Goal: Contribute content

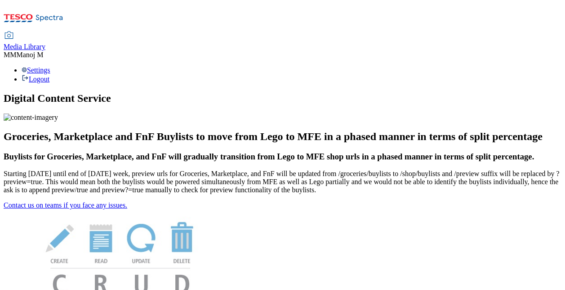
click at [45, 43] on span "Media Library" at bounding box center [25, 47] width 42 height 8
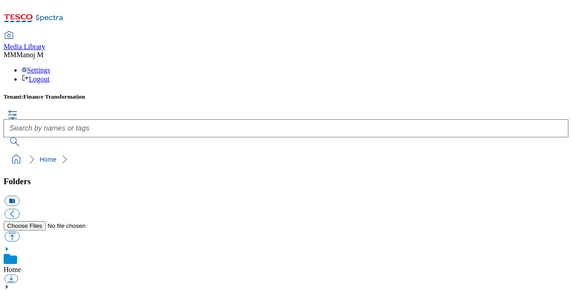
click at [21, 265] on link "Home" at bounding box center [13, 269] width 18 height 8
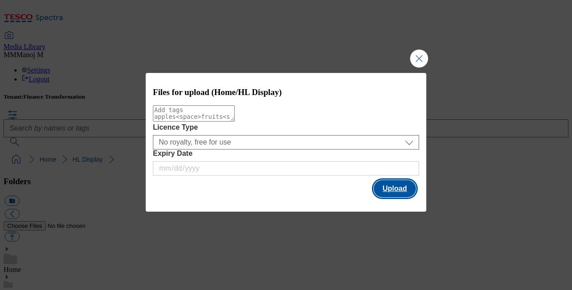
click at [384, 185] on button "Upload" at bounding box center [395, 188] width 42 height 17
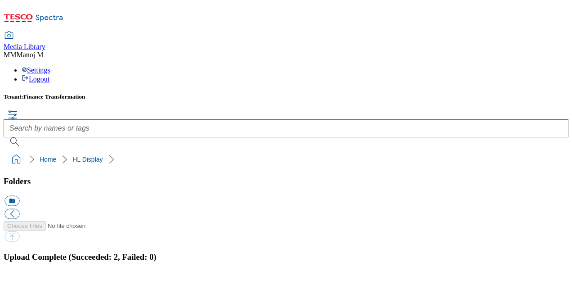
click at [18, 271] on button "button" at bounding box center [10, 275] width 13 height 9
